Goal: Navigation & Orientation: Find specific page/section

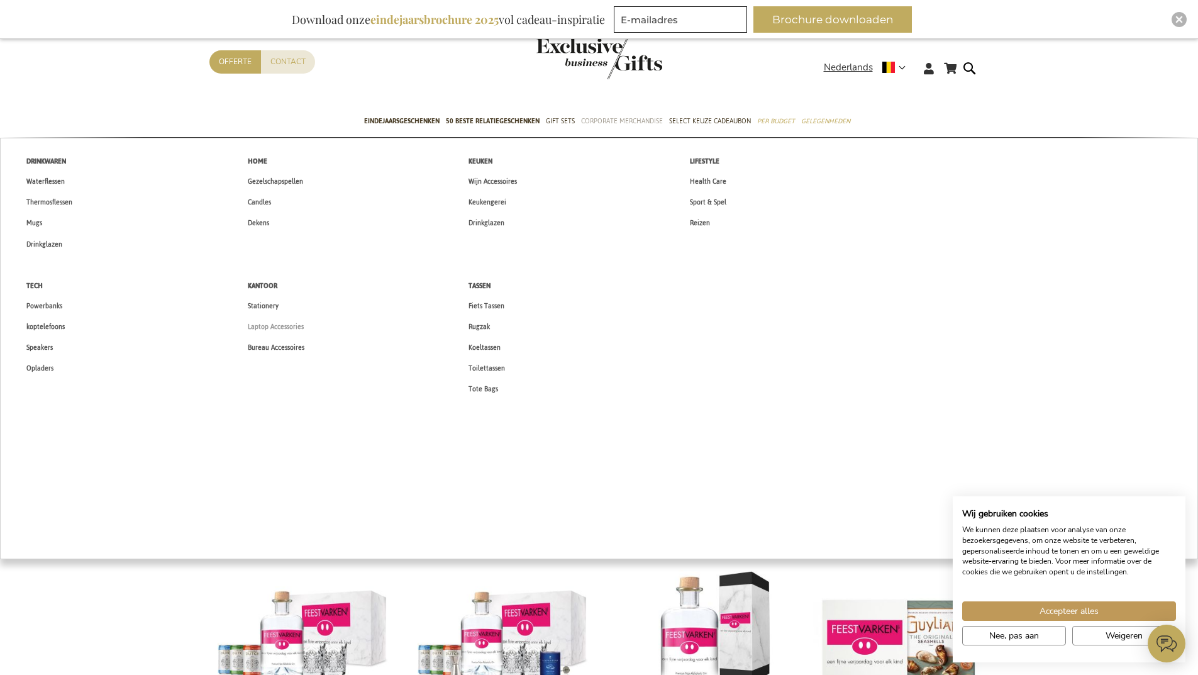
click at [291, 328] on span "Laptop Accessories" at bounding box center [276, 326] width 56 height 13
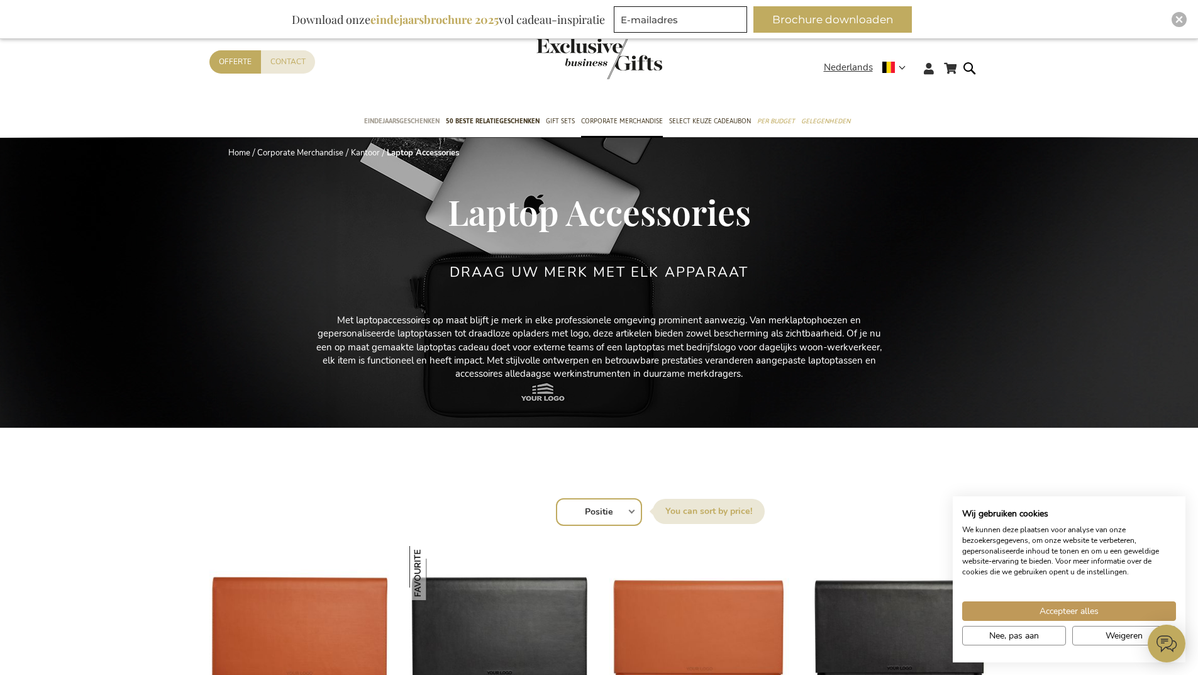
click at [431, 120] on span "Eindejaarsgeschenken" at bounding box center [401, 120] width 75 height 13
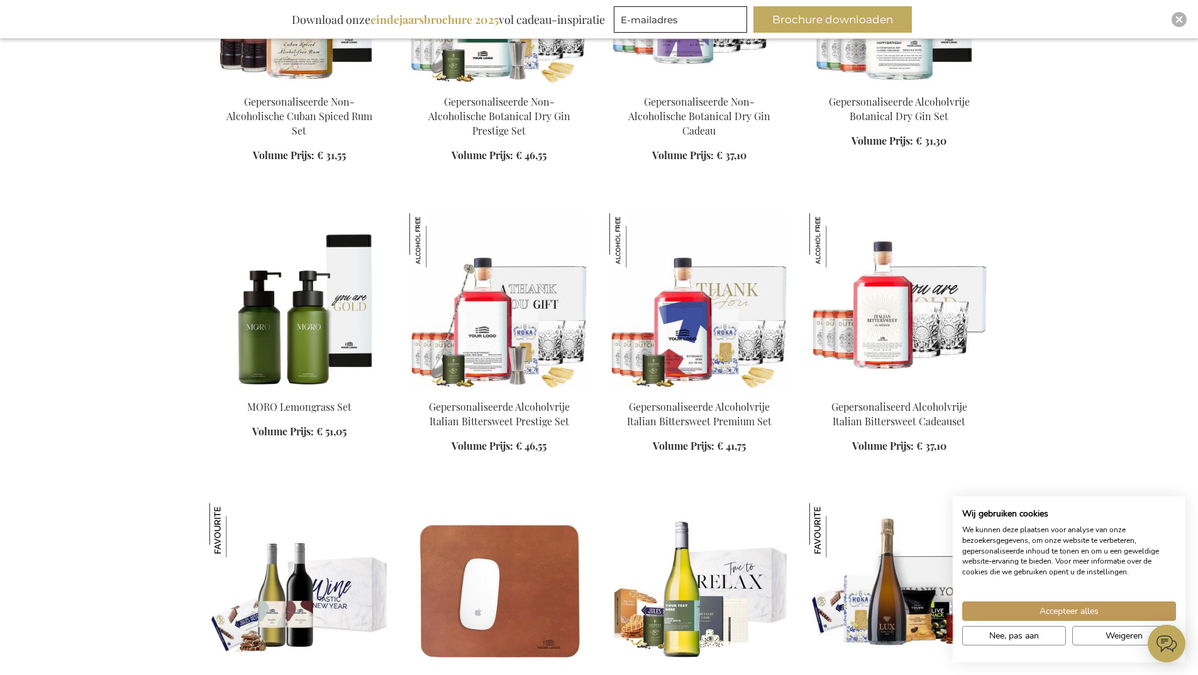
scroll to position [1572, 0]
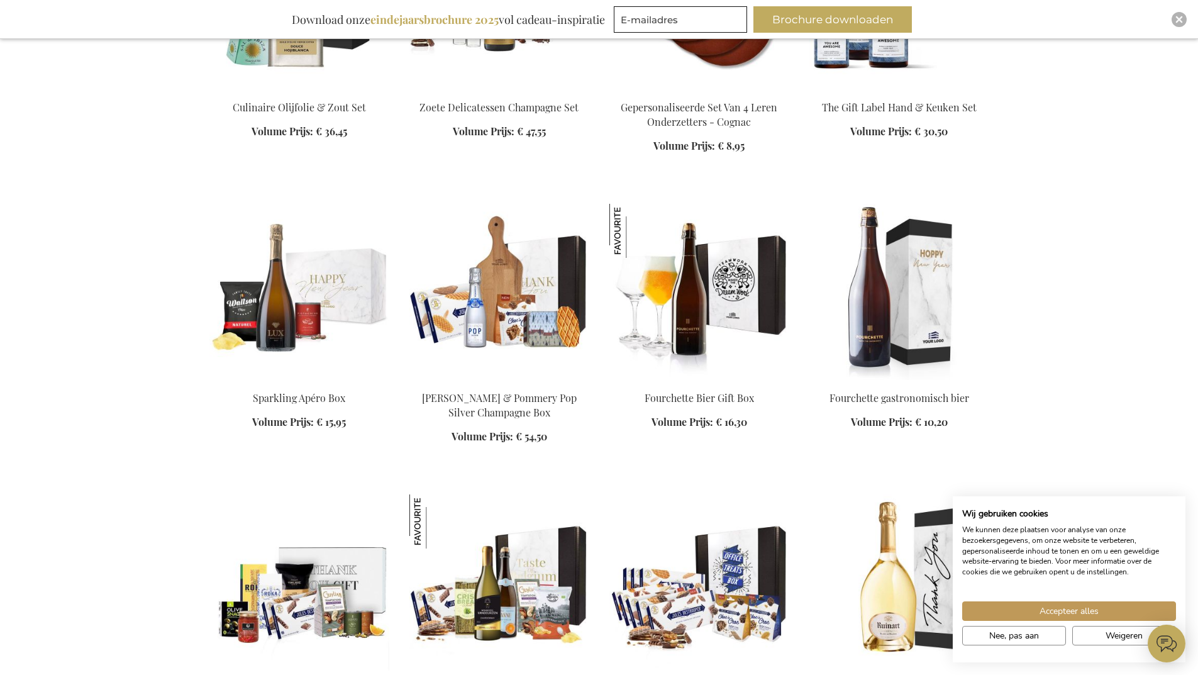
scroll to position [2264, 0]
